Goal: Task Accomplishment & Management: Manage account settings

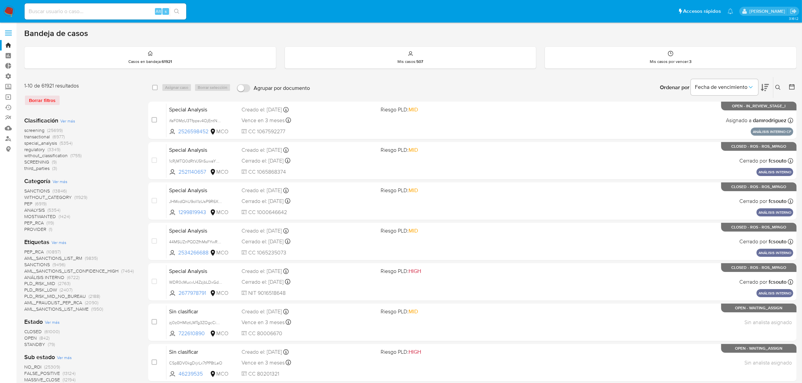
click at [6, 14] on img at bounding box center [8, 11] width 11 height 11
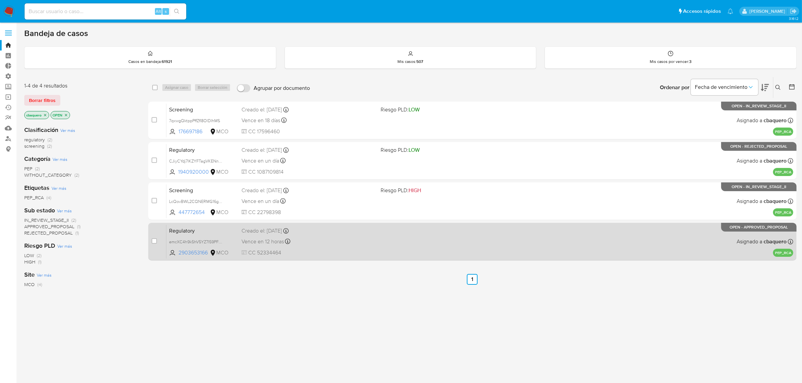
click at [345, 249] on span "CC 52334464" at bounding box center [308, 252] width 134 height 7
click at [408, 259] on div "case-item-checkbox No es posible asignar el caso Regulatory emcXC4h9k5hV5YZ7I59…" at bounding box center [472, 242] width 648 height 38
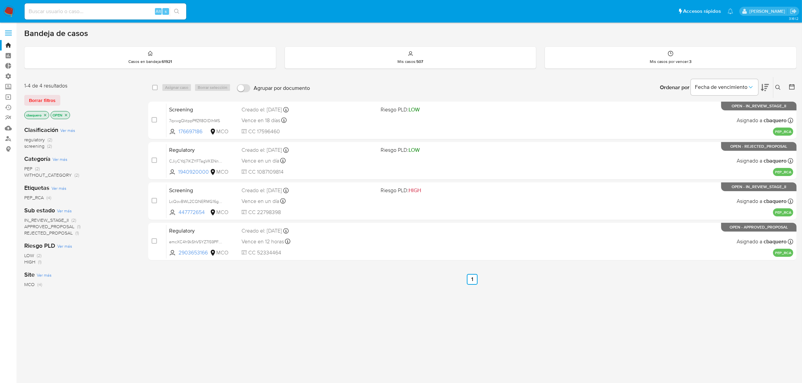
click at [11, 12] on img at bounding box center [8, 11] width 11 height 11
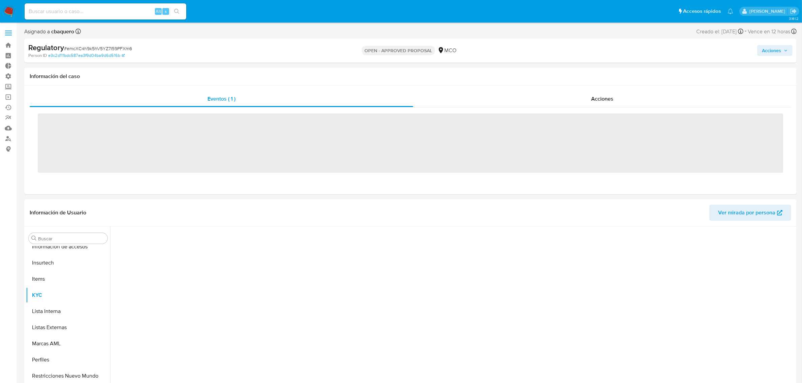
scroll to position [317, 0]
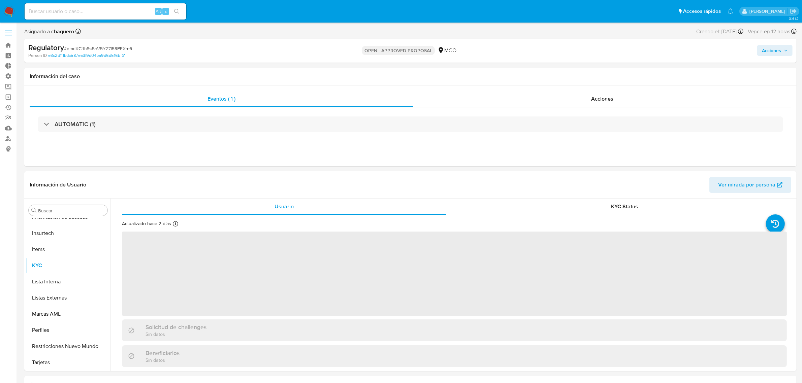
select select "10"
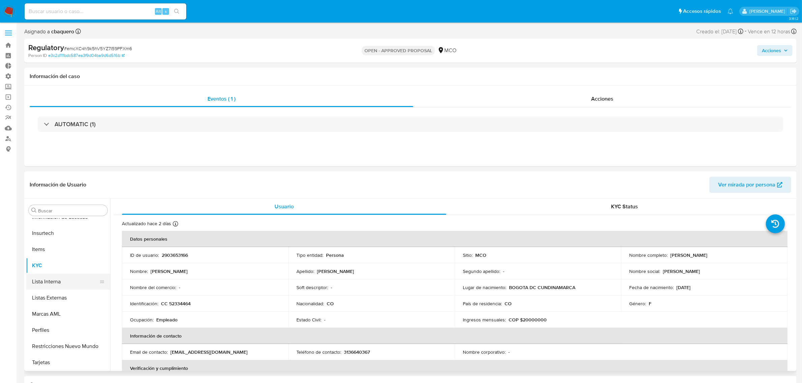
click at [52, 285] on button "Lista Interna" at bounding box center [65, 282] width 79 height 16
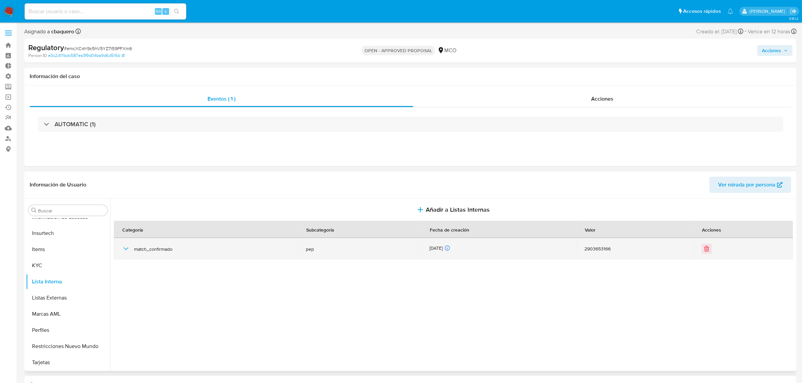
click at [126, 254] on div "match_confirmado" at bounding box center [206, 249] width 168 height 22
click at [125, 252] on icon "button" at bounding box center [126, 249] width 8 height 8
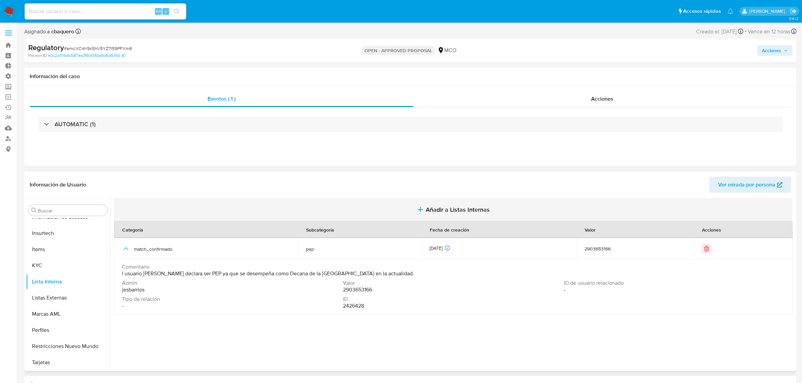
click at [449, 216] on button "Añadir a Listas Internas" at bounding box center [453, 210] width 678 height 23
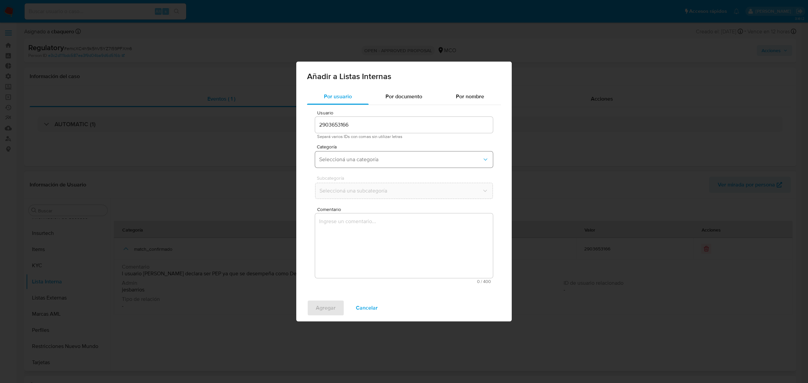
click at [356, 165] on button "Seleccioná una categoría" at bounding box center [404, 160] width 178 height 16
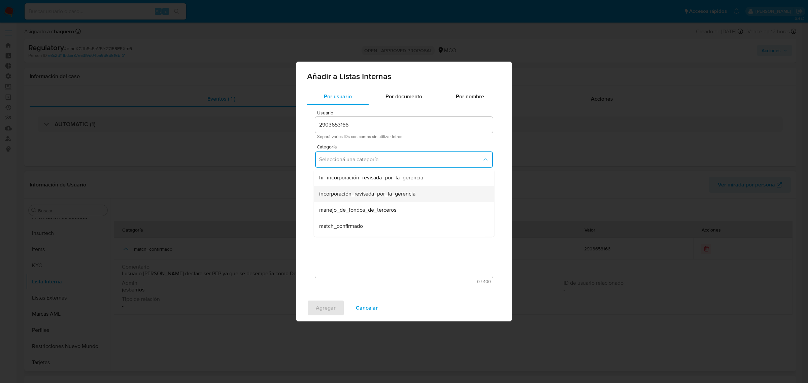
click at [341, 200] on div "incorporación_revisada_por_la_gerencia" at bounding box center [402, 194] width 166 height 16
click at [322, 185] on button "Seleccioná una subcategoría" at bounding box center [404, 191] width 178 height 16
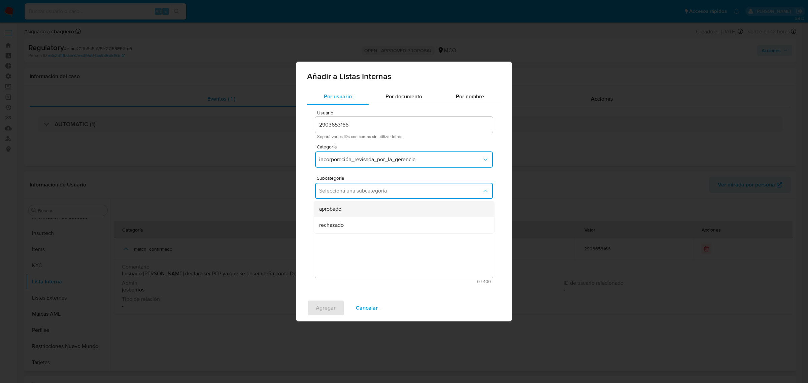
click at [345, 205] on div "aprobado" at bounding box center [402, 209] width 166 height 16
click at [338, 234] on textarea "Comentario" at bounding box center [404, 246] width 178 height 65
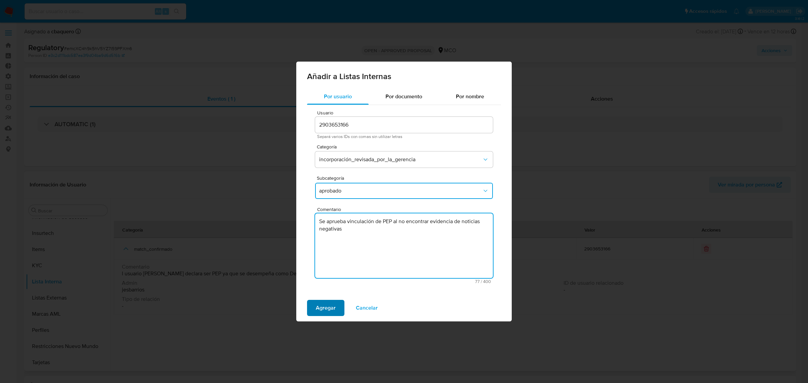
type textarea "Se aprueba vinculación de PEP al no encontrar evidencia de noticias negativas"
click at [323, 306] on span "Agregar" at bounding box center [326, 308] width 20 height 15
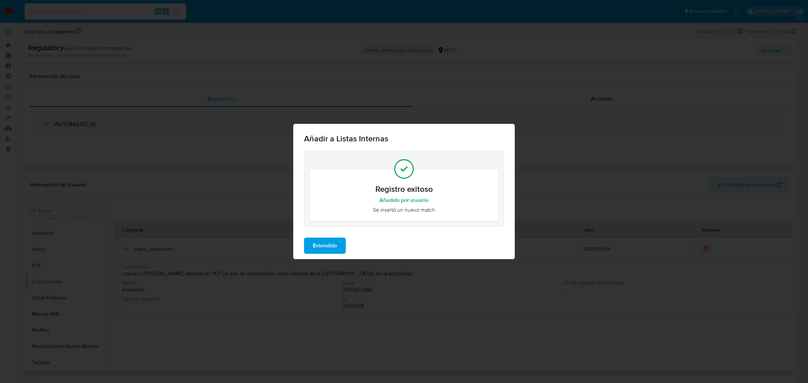
click at [328, 242] on span "Entendido" at bounding box center [325, 245] width 24 height 15
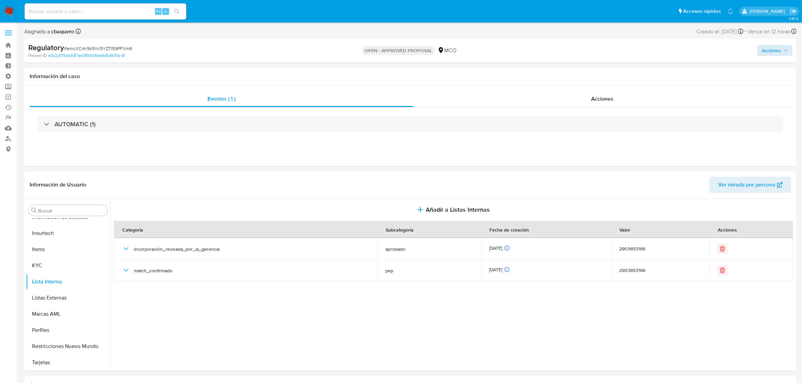
drag, startPoint x: 767, startPoint y: 44, endPoint x: 772, endPoint y: 47, distance: 5.9
click at [767, 44] on div "Acciones" at bounding box center [666, 51] width 253 height 16
drag, startPoint x: 772, startPoint y: 47, endPoint x: 731, endPoint y: 57, distance: 41.4
click at [769, 48] on span "Acciones" at bounding box center [771, 50] width 19 height 11
click at [604, 73] on span "Resolución del caso" at bounding box center [583, 72] width 48 height 8
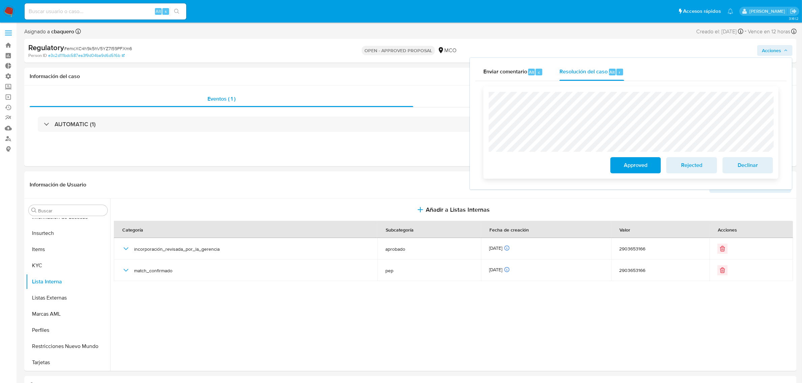
click at [625, 167] on span "Approved" at bounding box center [635, 165] width 33 height 15
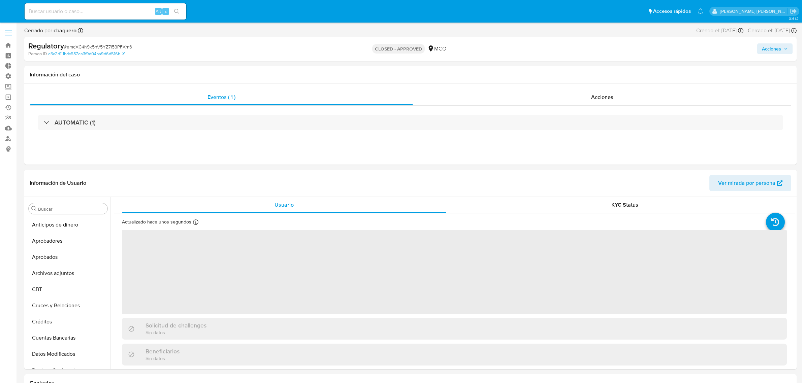
select select "10"
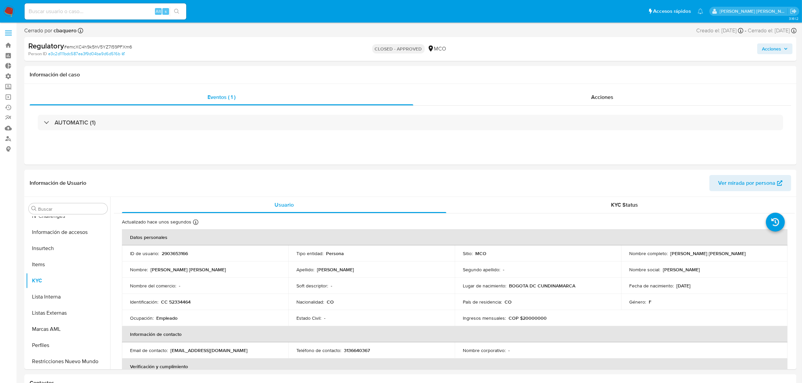
scroll to position [317, 0]
click at [770, 53] on span "Acciones" at bounding box center [771, 48] width 19 height 11
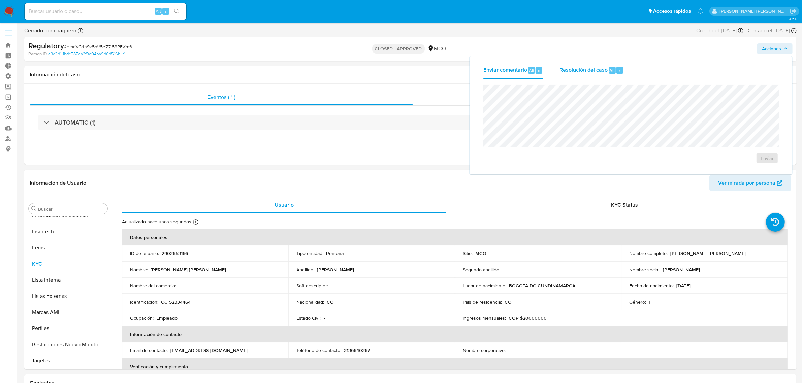
click at [620, 71] on div "r" at bounding box center [619, 70] width 7 height 7
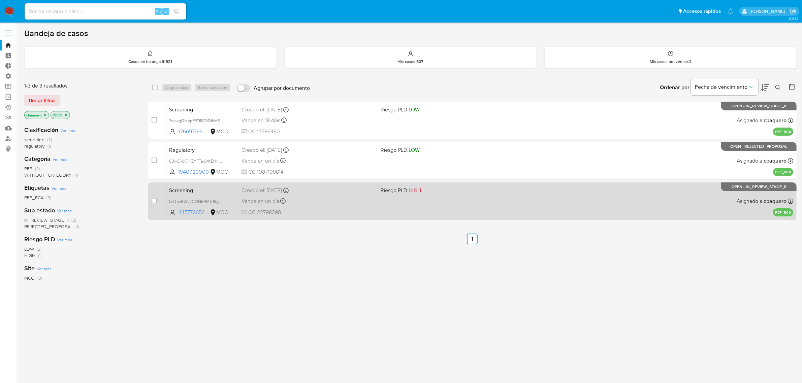
click at [378, 203] on div "Screening LcQovBWL2CQNERMG16g1gL2C 447772654 MCO Riesgo PLD: HIGH Creado el: [D…" at bounding box center [479, 201] width 627 height 34
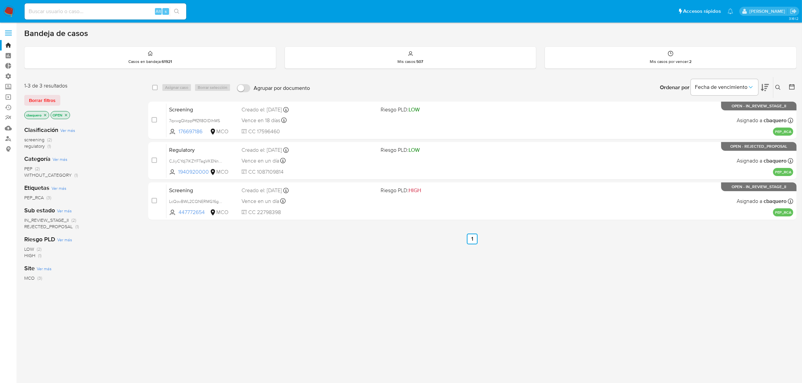
drag, startPoint x: 11, startPoint y: 14, endPoint x: 15, endPoint y: 16, distance: 5.0
click at [11, 14] on img at bounding box center [8, 11] width 11 height 11
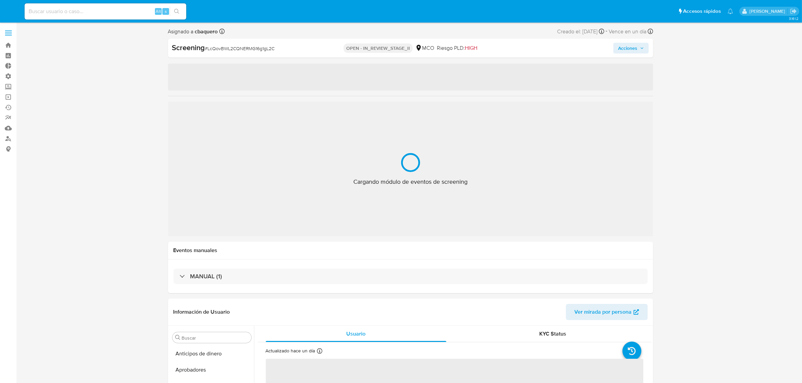
select select "10"
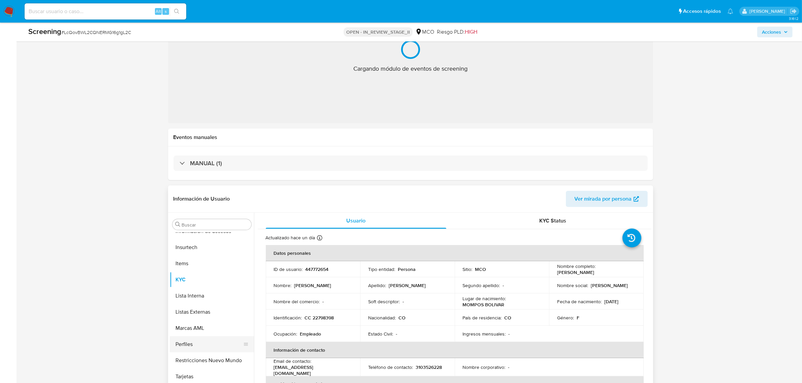
scroll to position [210, 0]
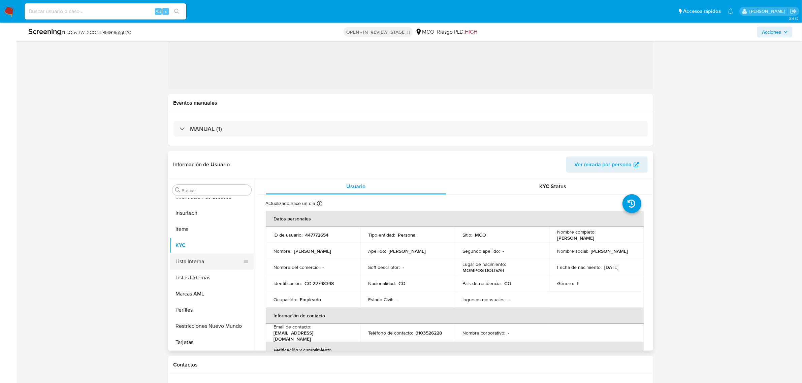
click at [192, 264] on button "Lista Interna" at bounding box center [209, 262] width 79 height 16
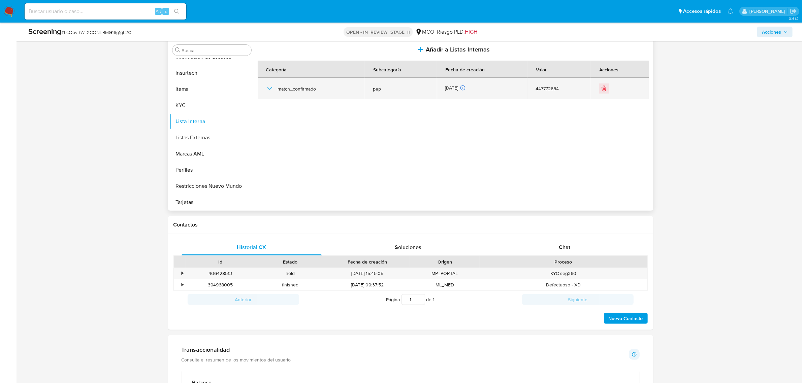
click at [264, 90] on td "match_confirmado" at bounding box center [311, 89] width 107 height 22
click at [268, 91] on icon "button" at bounding box center [270, 89] width 8 height 8
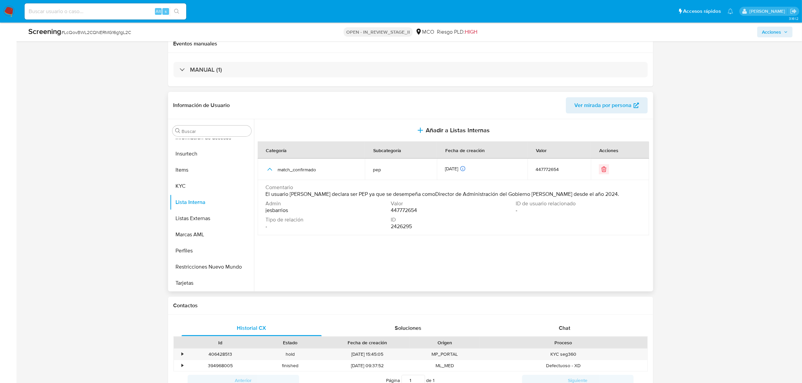
scroll to position [126, 0]
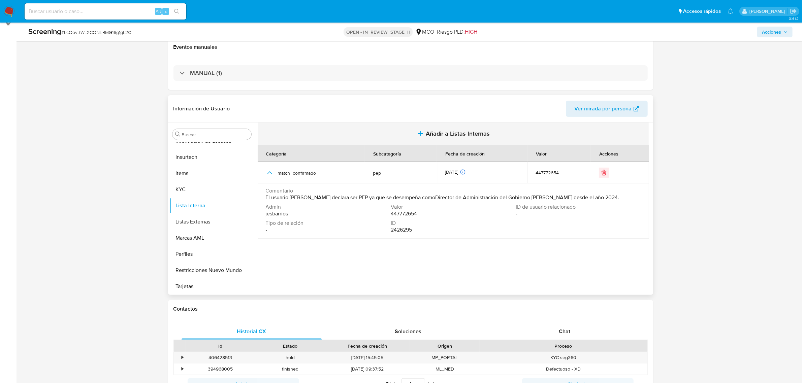
click at [441, 133] on span "Añadir a Listas Internas" at bounding box center [458, 133] width 64 height 7
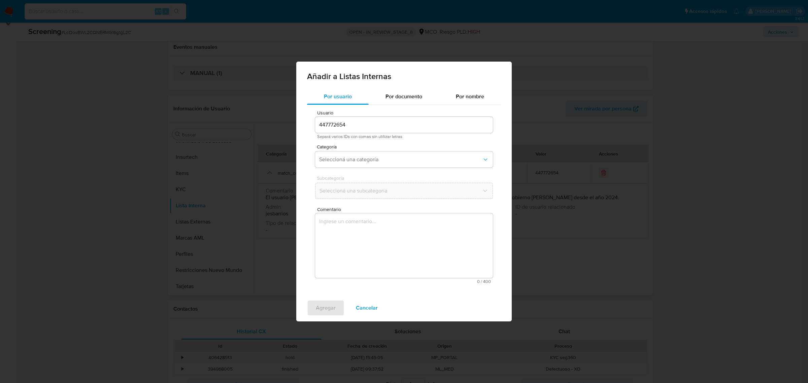
click at [379, 151] on div "Categoría Seleccioná una categoría" at bounding box center [404, 157] width 178 height 26
click at [379, 154] on button "Seleccioná una categoría" at bounding box center [404, 160] width 178 height 16
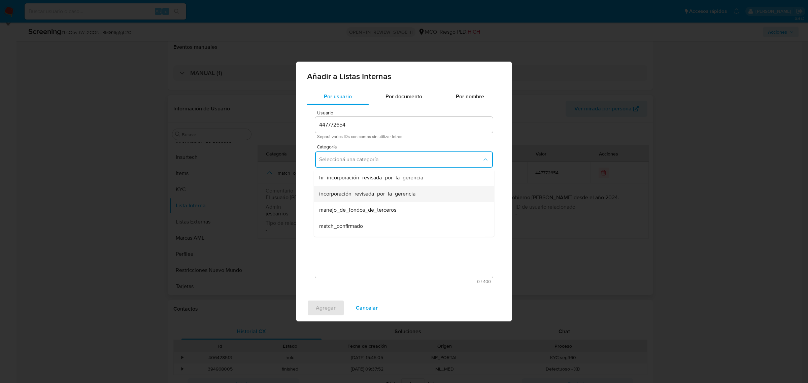
click at [344, 195] on span "incorporación_revisada_por_la_gerencia" at bounding box center [367, 194] width 96 height 7
click at [337, 189] on span "Seleccioná una subcategoría" at bounding box center [400, 191] width 163 height 7
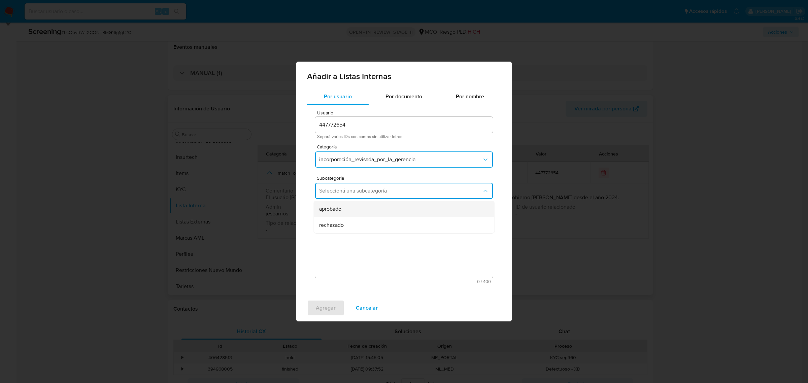
click at [337, 204] on div "aprobado" at bounding box center [402, 209] width 166 height 16
click at [344, 224] on textarea "Comentario" at bounding box center [404, 246] width 178 height 65
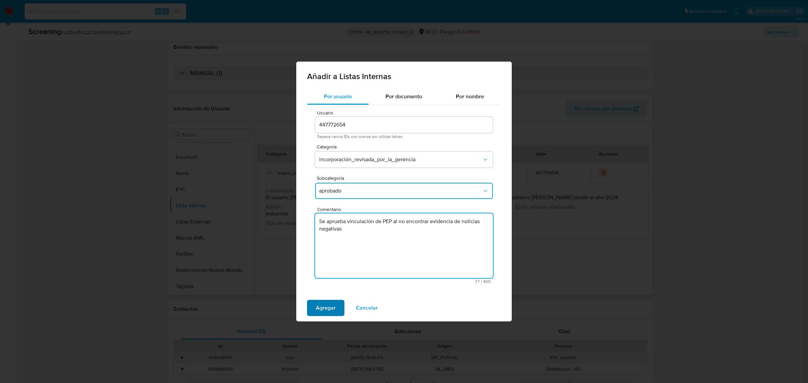
type textarea "Se aprueba vinculación de PEP al no encontrar evidencia de noticias negativas"
click at [319, 313] on span "Agregar" at bounding box center [326, 308] width 20 height 15
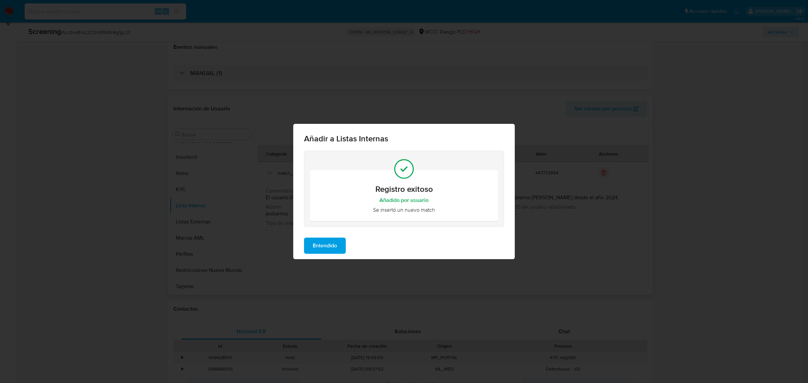
click at [343, 245] on button "Entendido" at bounding box center [325, 246] width 42 height 16
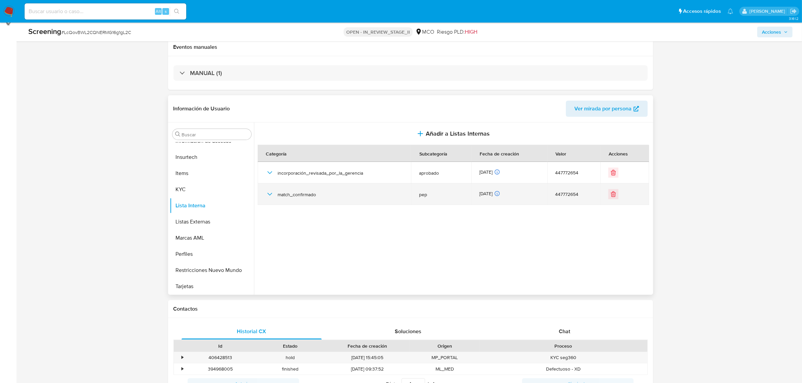
click at [270, 191] on icon "button" at bounding box center [270, 194] width 8 height 8
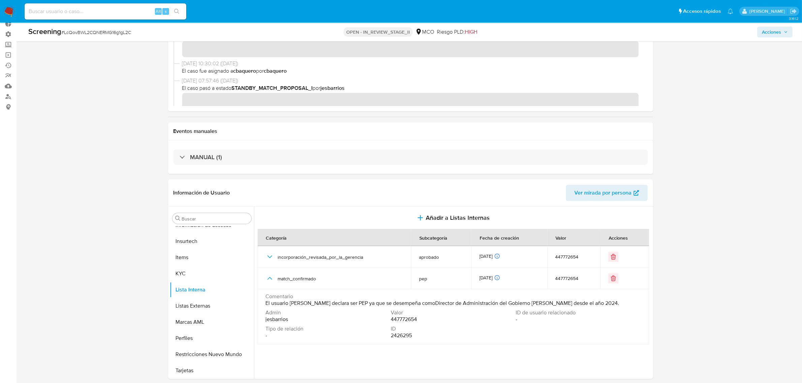
scroll to position [0, 0]
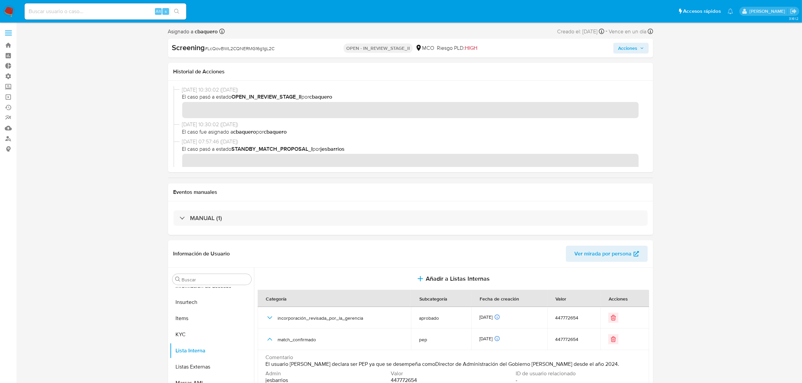
click at [620, 46] on span "Acciones" at bounding box center [627, 48] width 19 height 11
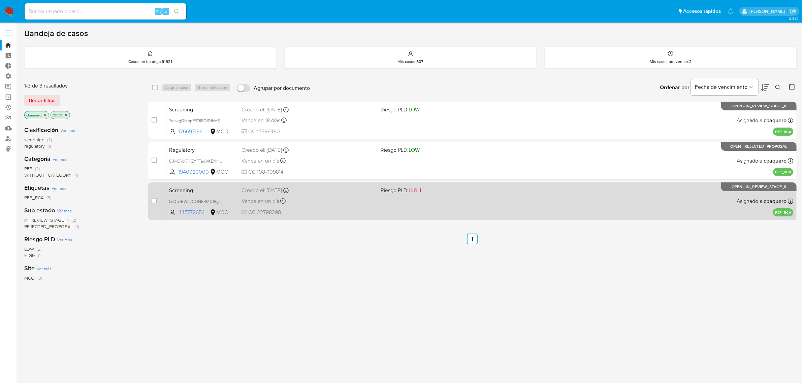
click at [344, 201] on div "Vence en un día Vence el [DATE] 07:38:18" at bounding box center [308, 201] width 134 height 9
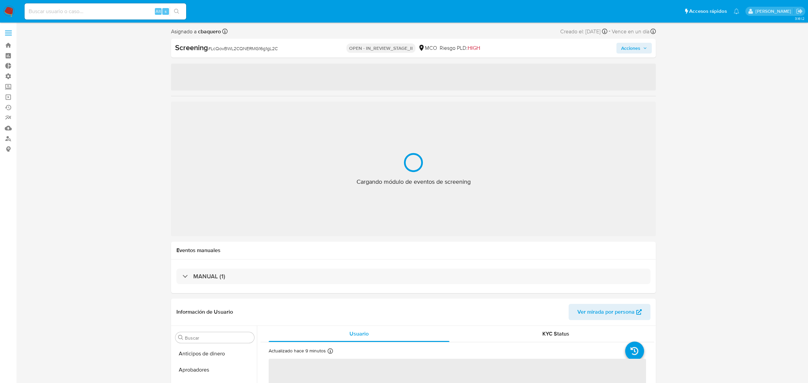
select select "10"
